Goal: Check status: Check status

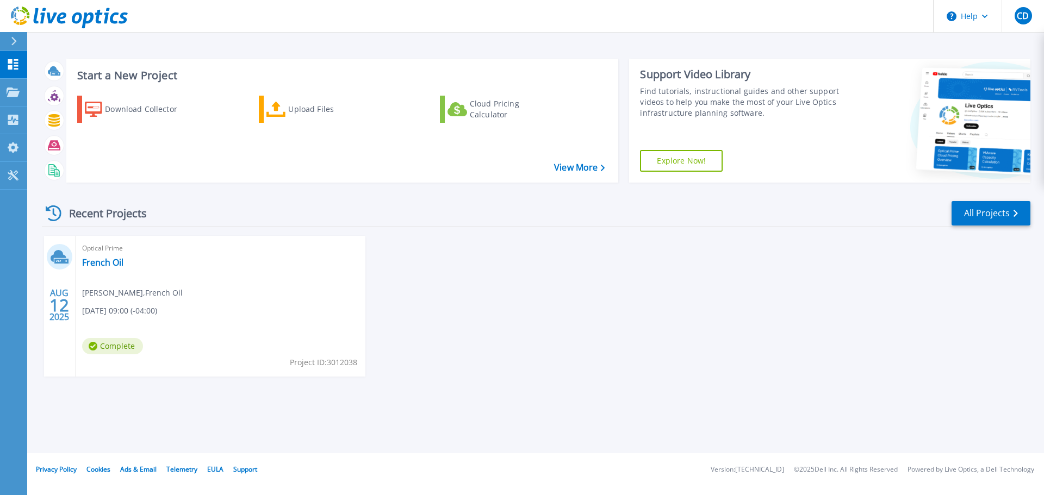
click at [107, 278] on div "Optical Prime French Oil Chad Davidson , French Oil 08/12/2025, 09:00 (-04:00) …" at bounding box center [221, 306] width 290 height 141
click at [101, 265] on link "French Oil" at bounding box center [102, 262] width 41 height 11
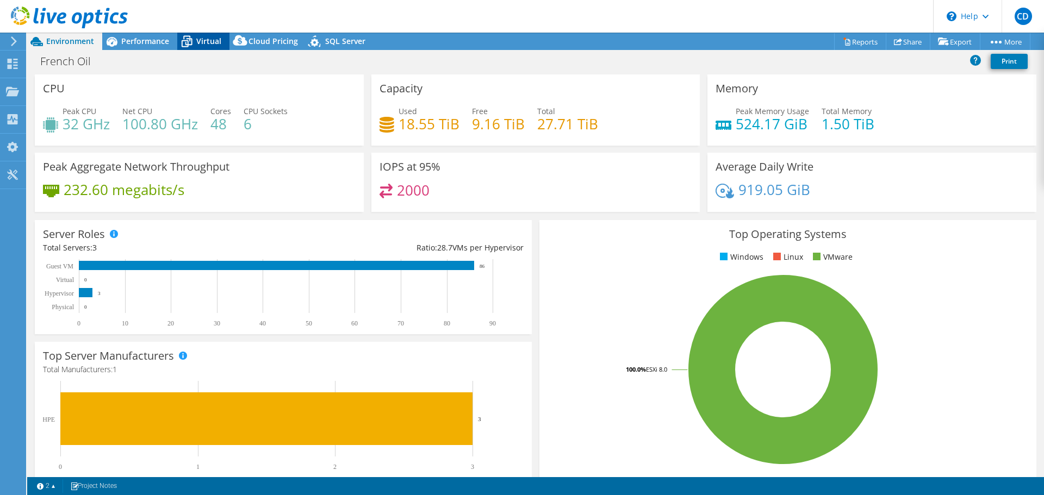
click at [191, 39] on icon at bounding box center [187, 42] width 11 height 9
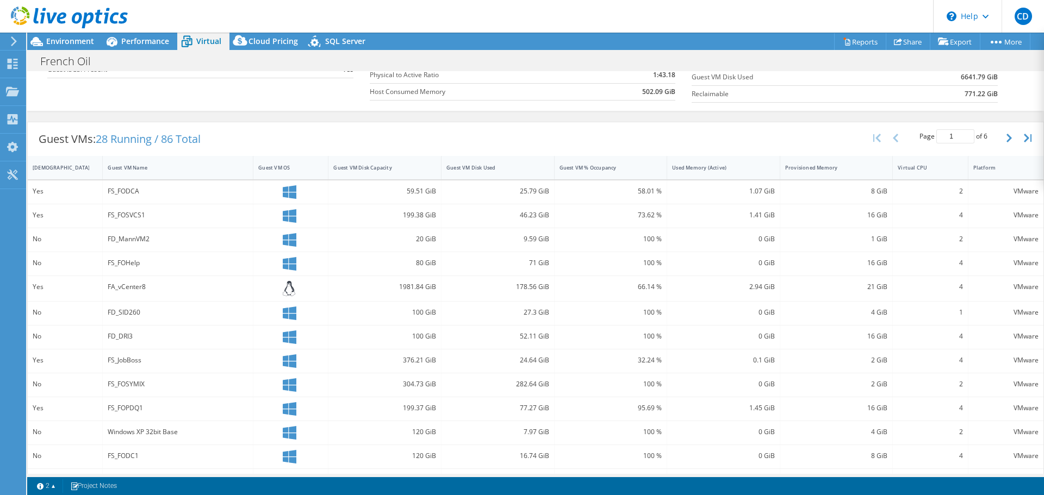
scroll to position [218, 0]
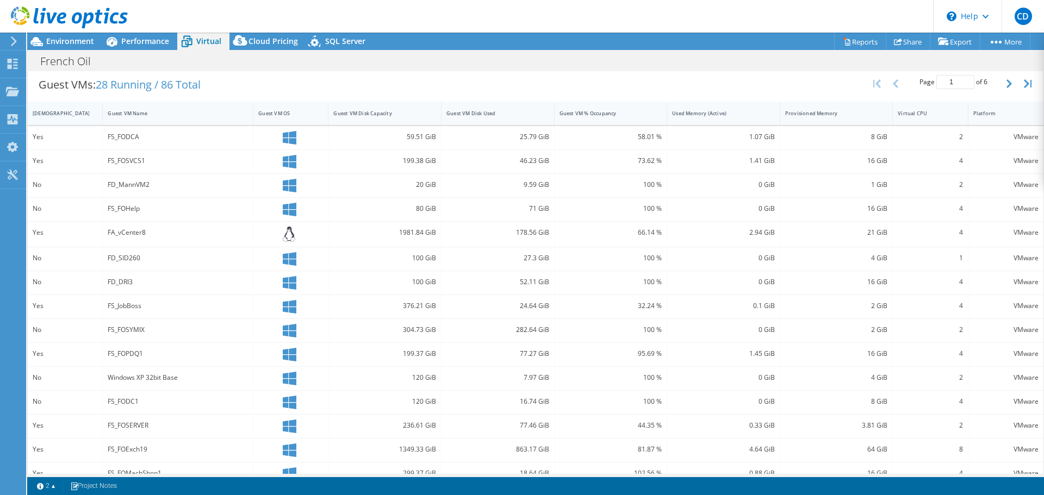
click at [46, 111] on div "[DEMOGRAPHIC_DATA]" at bounding box center [59, 113] width 52 height 7
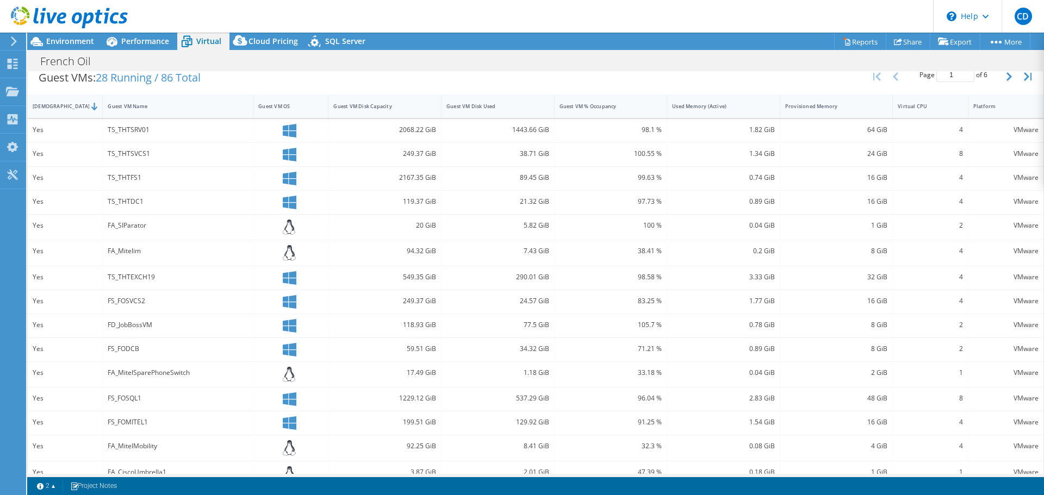
scroll to position [244, 0]
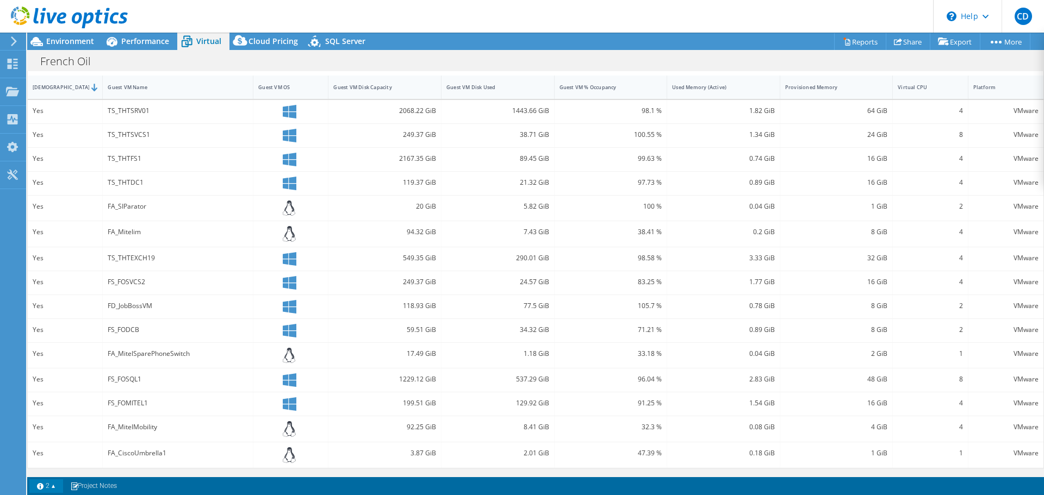
click at [54, 487] on link "2" at bounding box center [46, 487] width 34 height 14
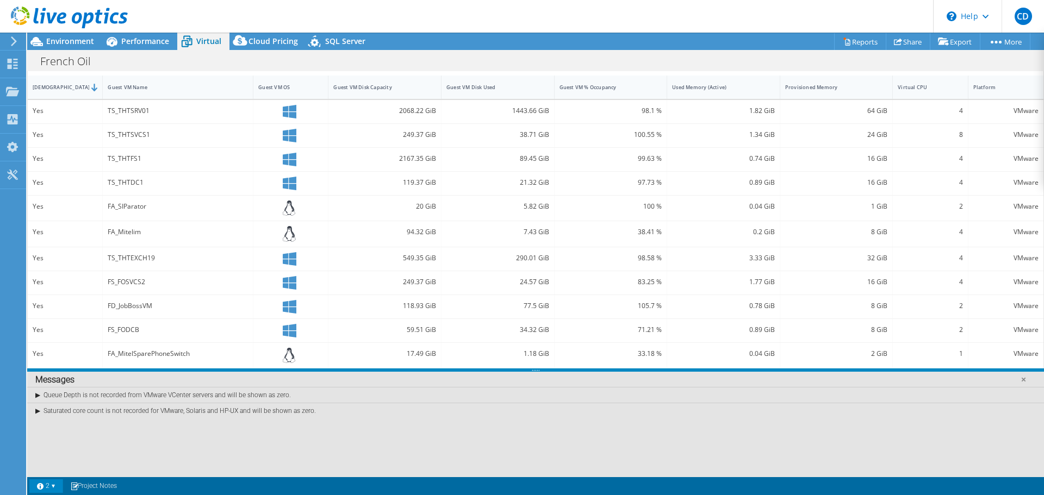
click at [54, 487] on link "2" at bounding box center [46, 487] width 34 height 14
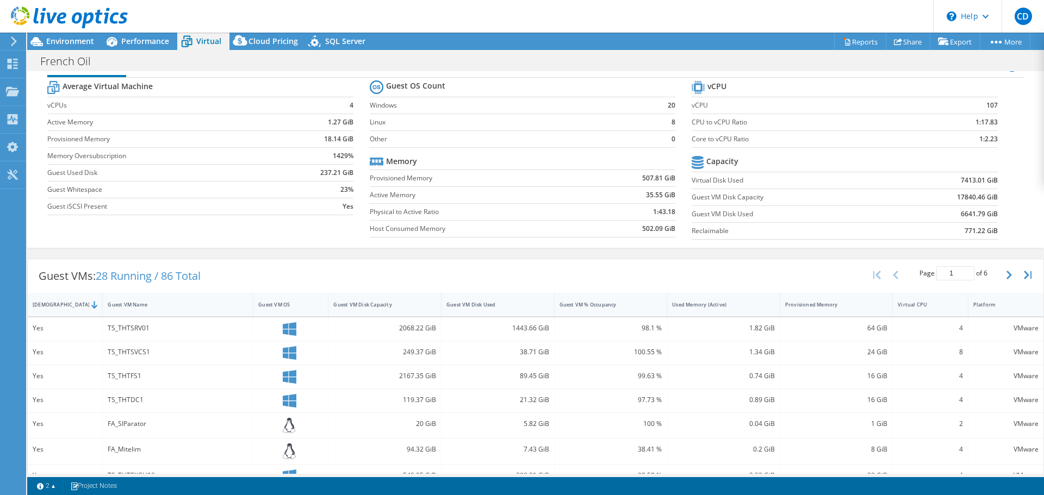
scroll to position [0, 0]
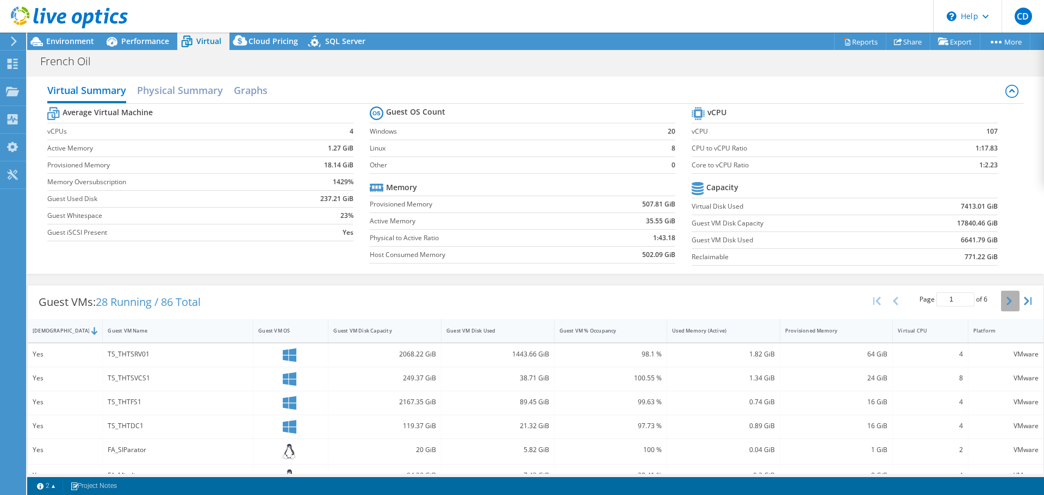
click at [1007, 300] on icon "button" at bounding box center [1009, 301] width 5 height 9
type input "2"
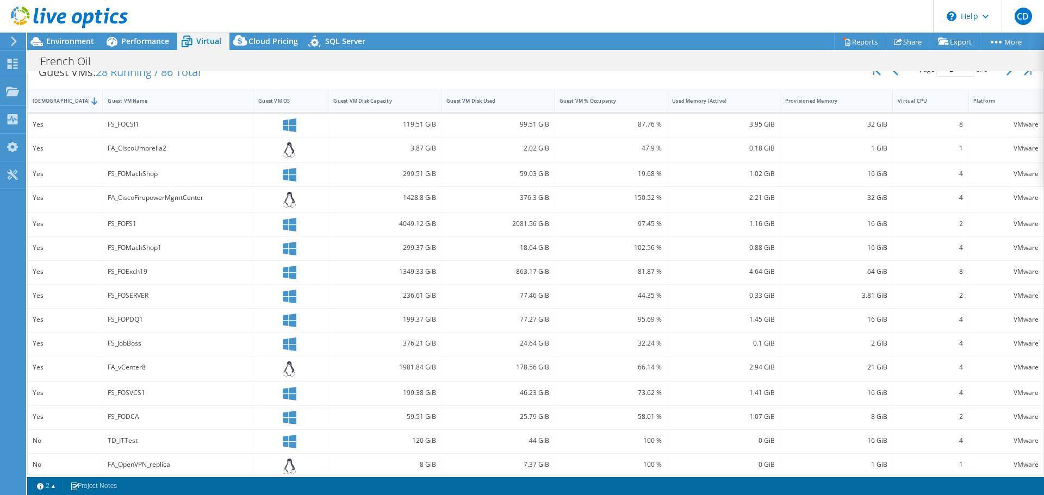
scroll to position [241, 0]
